Goal: Task Accomplishment & Management: Use online tool/utility

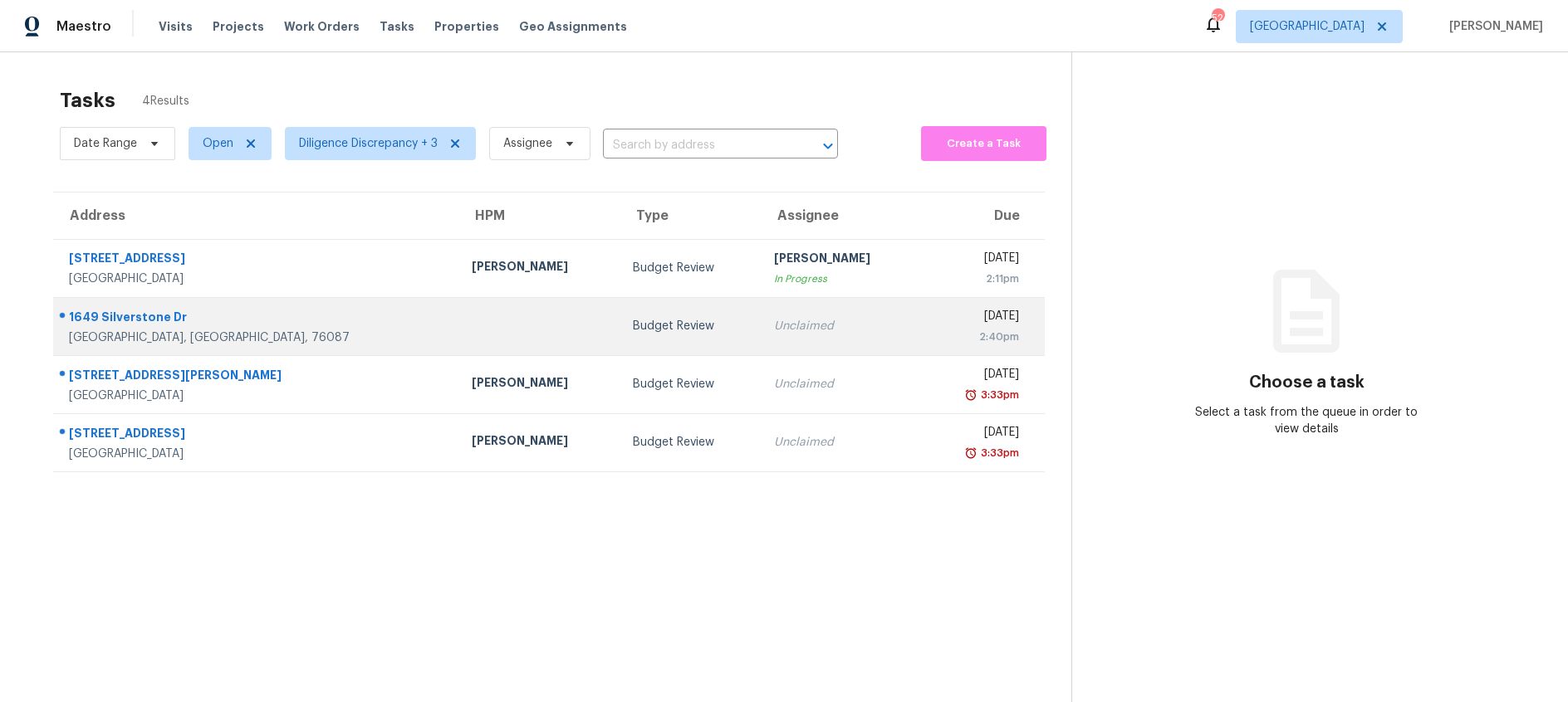
click at [633, 329] on div "Budget Review" at bounding box center [691, 326] width 115 height 17
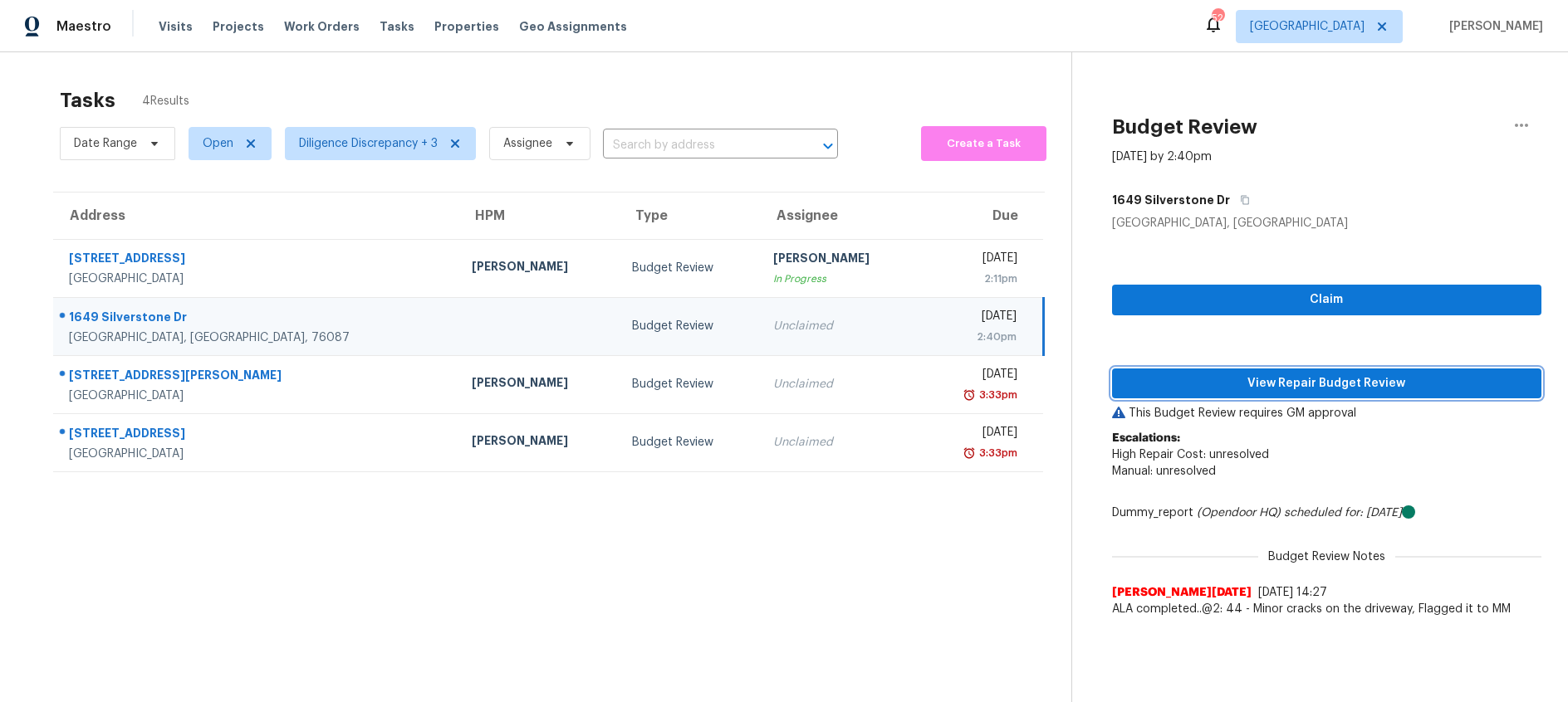
click at [1238, 386] on span "View Repair Budget Review" at bounding box center [1327, 383] width 403 height 21
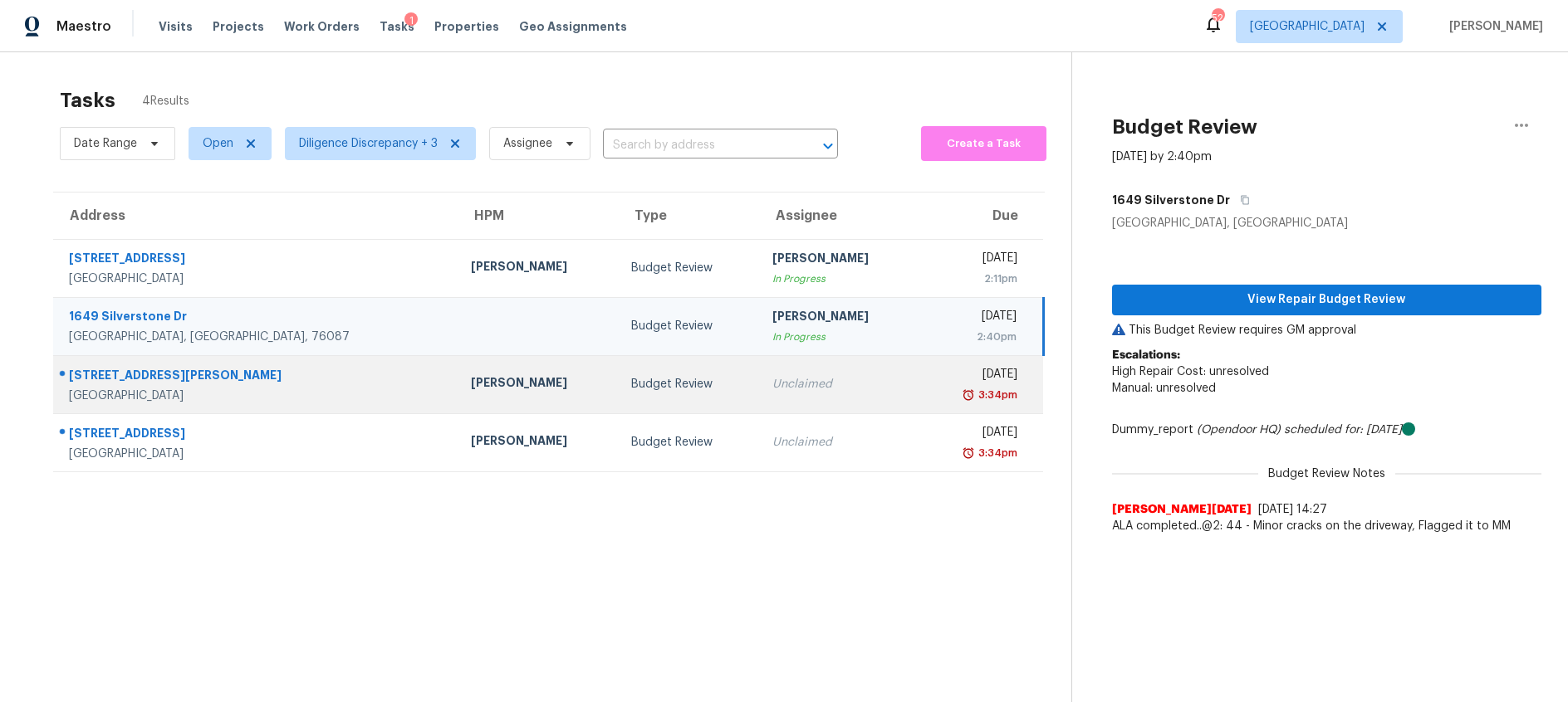
click at [772, 378] on div "Unclaimed" at bounding box center [839, 384] width 134 height 17
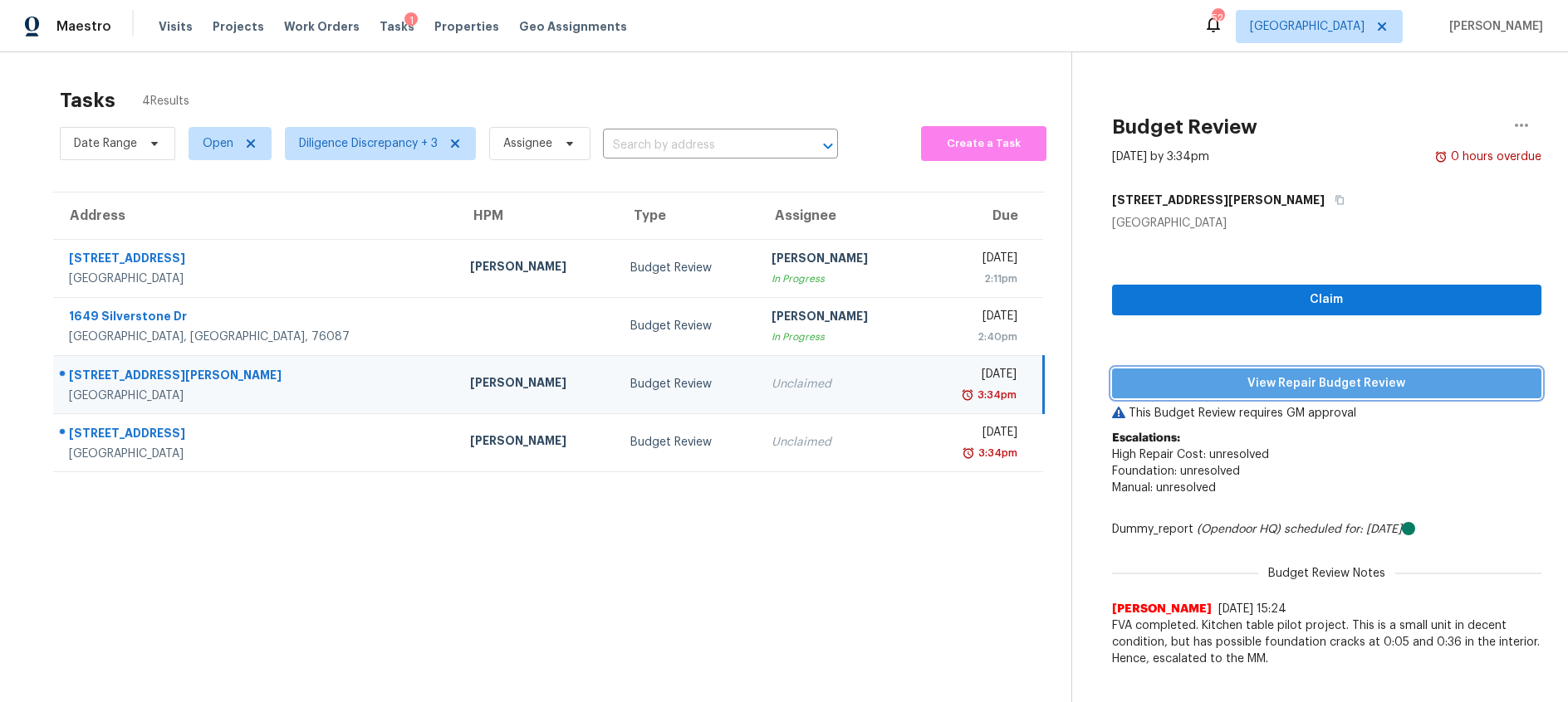
click at [1220, 383] on span "View Repair Budget Review" at bounding box center [1327, 383] width 403 height 21
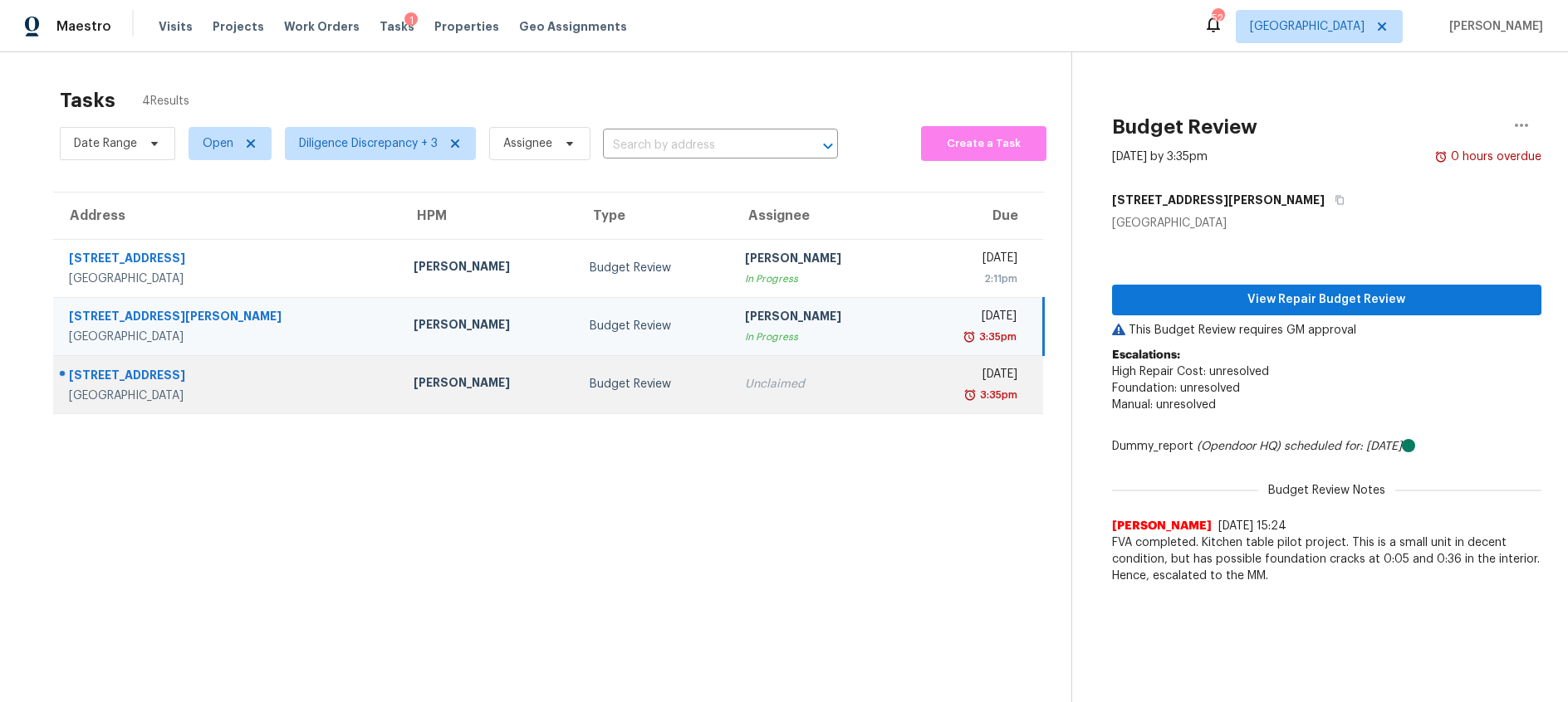
click at [633, 390] on div "Budget Review" at bounding box center [654, 384] width 129 height 17
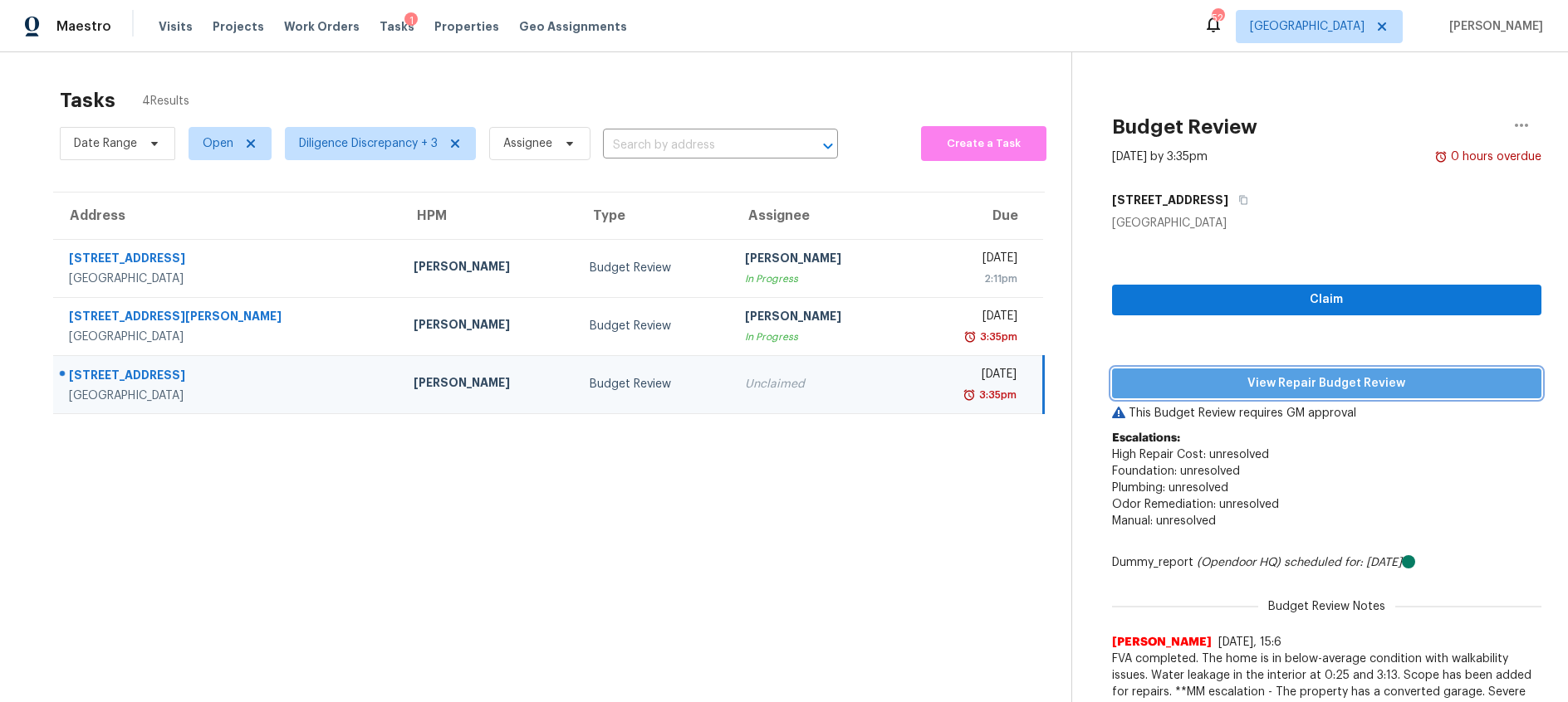
click at [1195, 382] on span "View Repair Budget Review" at bounding box center [1327, 383] width 403 height 21
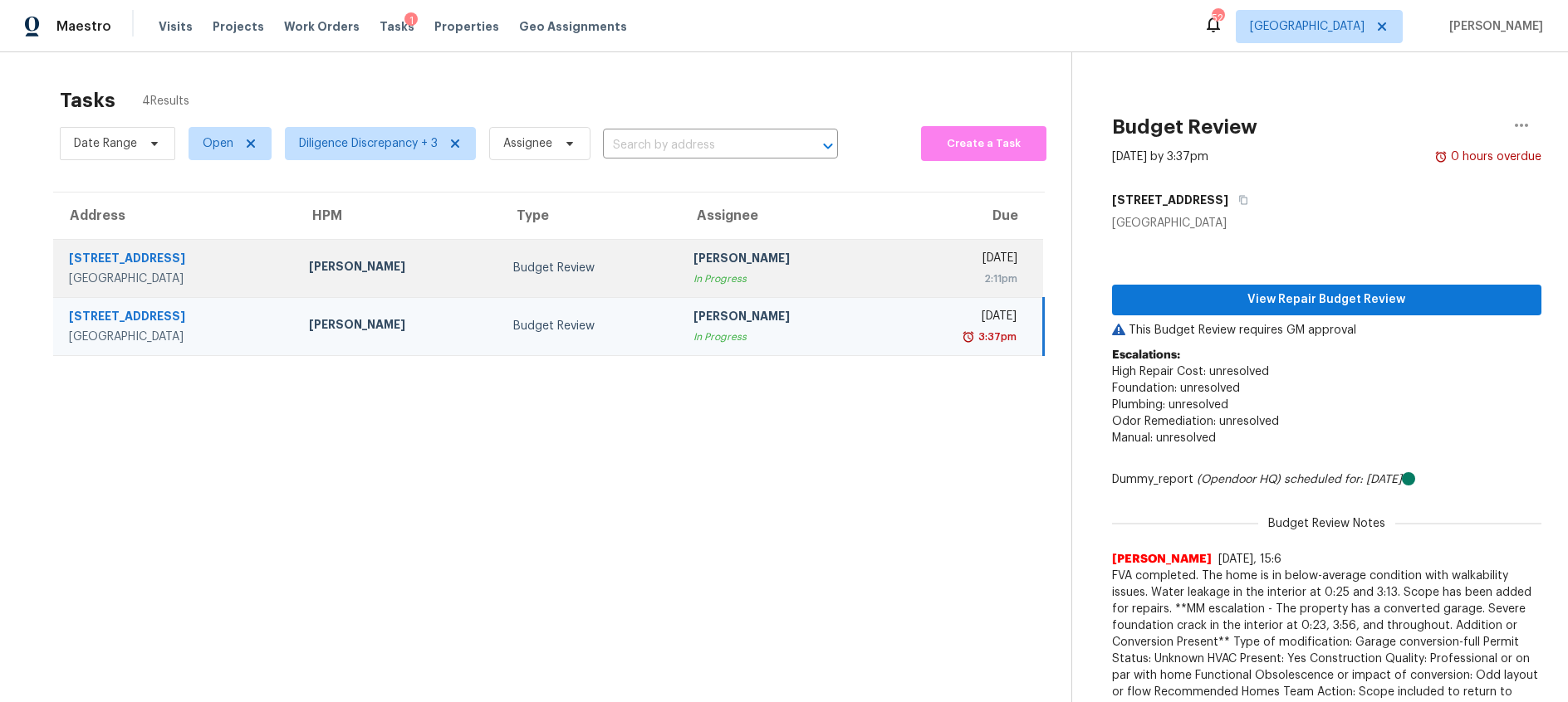
click at [608, 260] on div "Budget Review" at bounding box center [590, 268] width 154 height 17
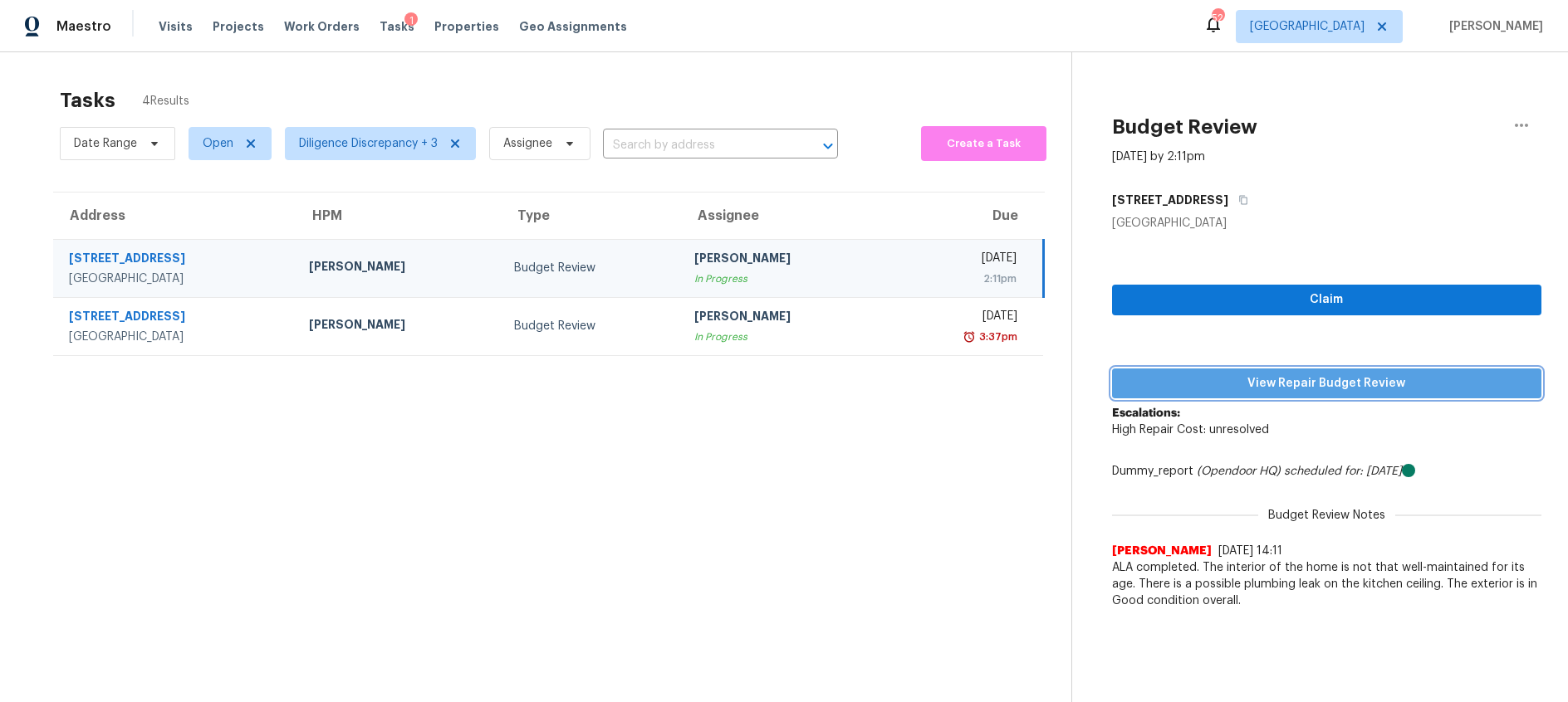
click at [1214, 379] on span "View Repair Budget Review" at bounding box center [1327, 383] width 403 height 21
